Goal: Use online tool/utility: Use online tool/utility

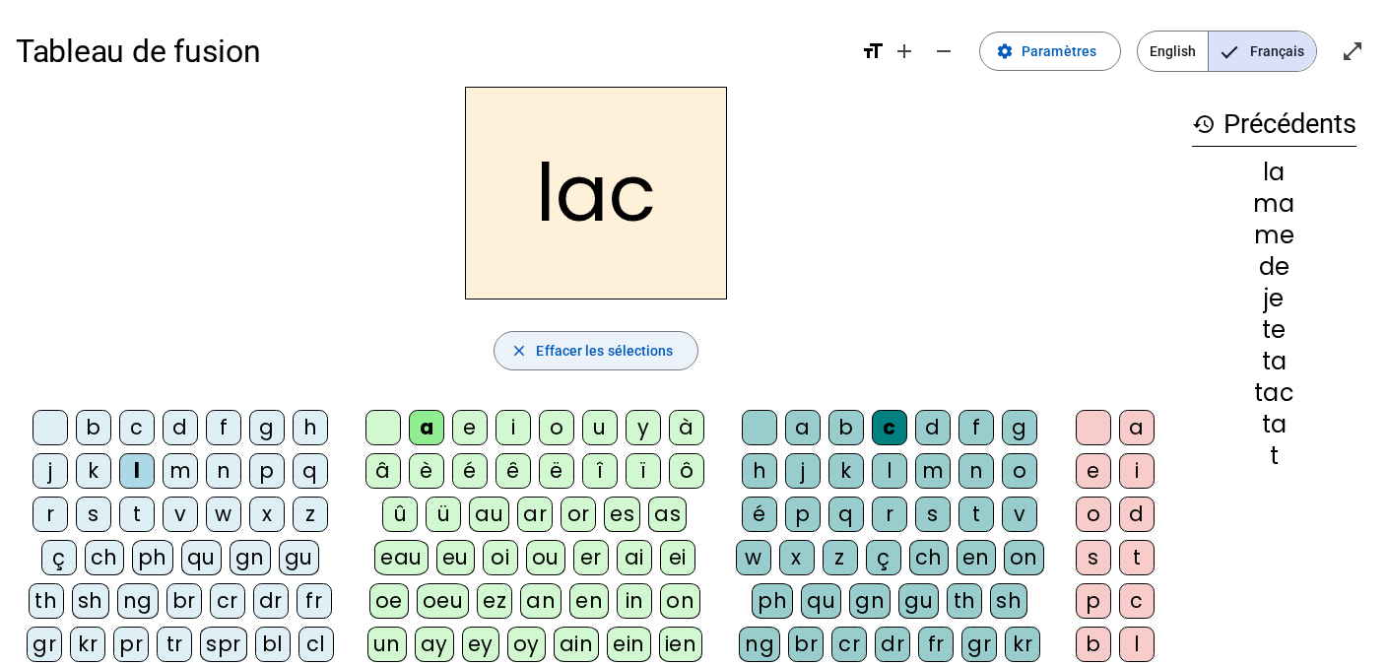
click at [595, 351] on span "Effacer les sélections" at bounding box center [604, 351] width 137 height 24
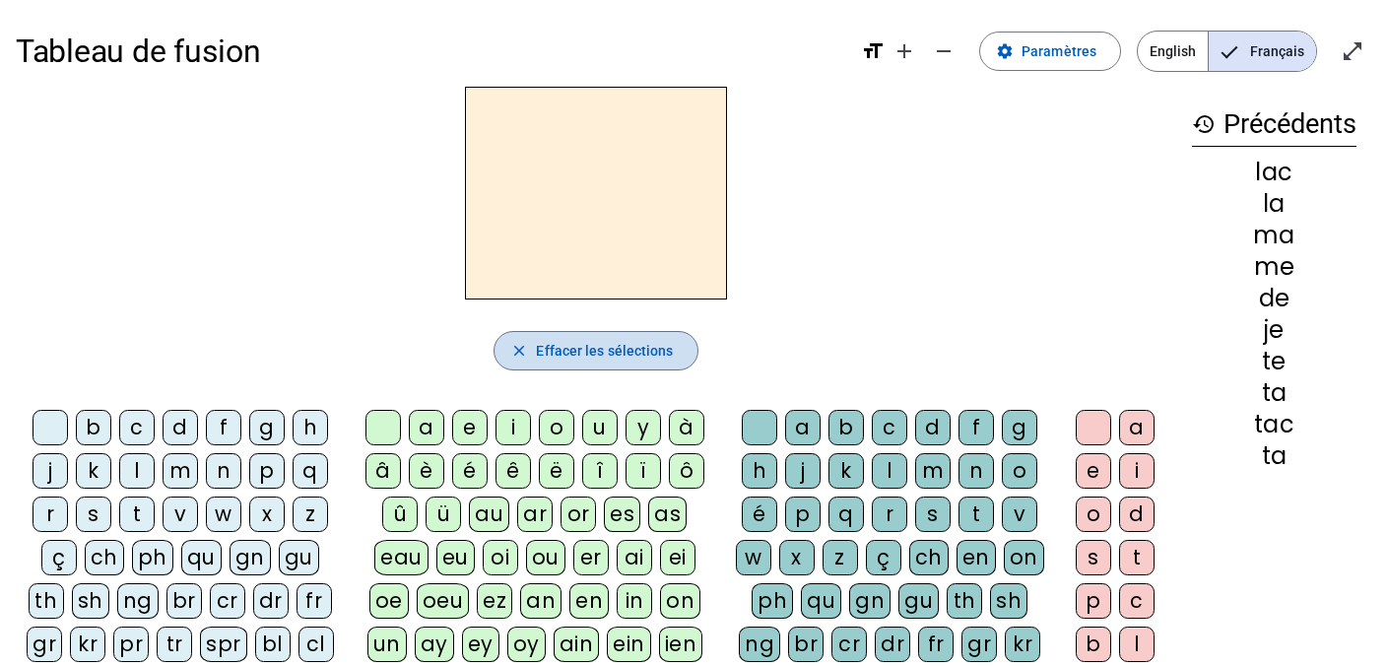
click at [595, 351] on span "Effacer les sélections" at bounding box center [604, 351] width 137 height 24
click at [1202, 132] on mat-icon "history" at bounding box center [1204, 124] width 24 height 24
click at [1200, 125] on mat-icon "history" at bounding box center [1204, 124] width 24 height 24
click at [1281, 130] on h3 "history Précédents" at bounding box center [1274, 124] width 164 height 44
